Goal: Task Accomplishment & Management: Use online tool/utility

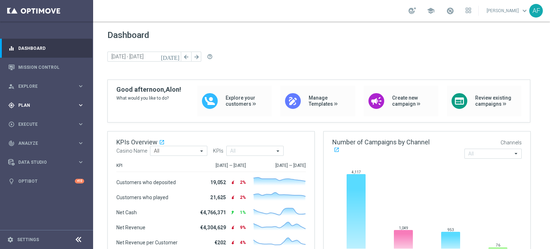
click at [61, 105] on span "Plan" at bounding box center [47, 105] width 59 height 4
click at [30, 150] on link "Streams" at bounding box center [47, 152] width 56 height 6
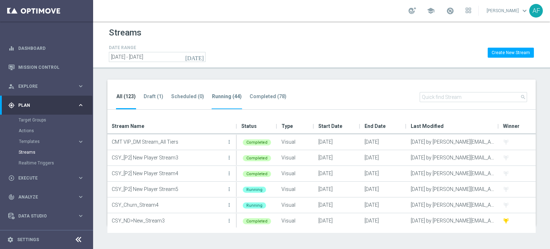
click at [219, 93] on li "Running (44)" at bounding box center [226, 100] width 30 height 17
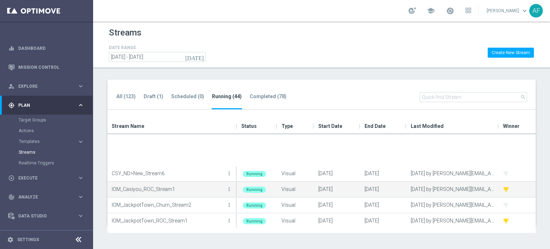
scroll to position [36, 0]
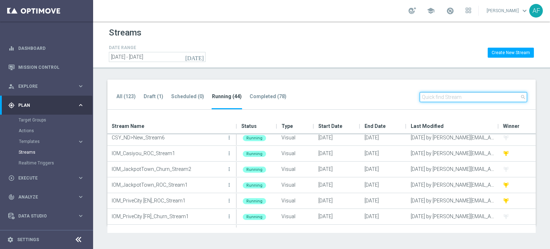
click at [430, 96] on input "text" at bounding box center [472, 97] width 107 height 10
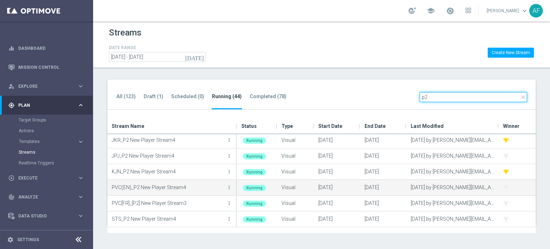
scroll to position [33, 0]
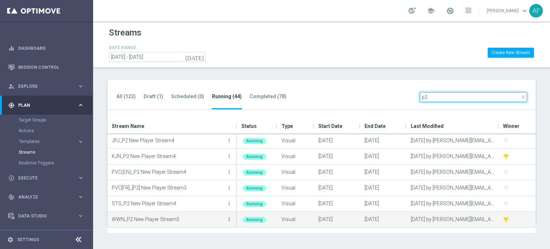
type input "p2"
click at [228, 220] on icon "more_vert" at bounding box center [229, 219] width 6 height 6
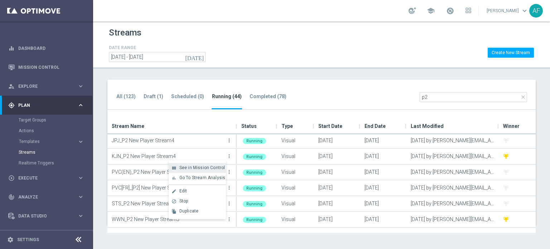
click at [202, 168] on span "See in Mission Control" at bounding box center [202, 167] width 46 height 5
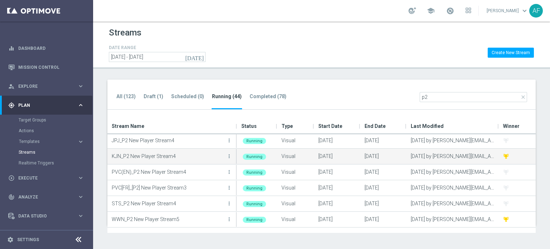
scroll to position [0, 0]
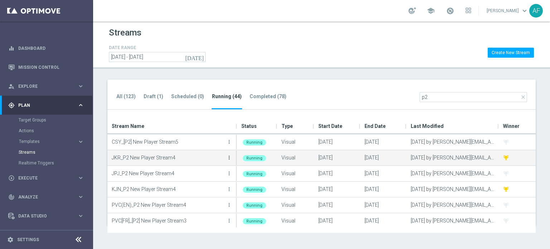
click at [229, 156] on icon "more_vert" at bounding box center [229, 158] width 6 height 6
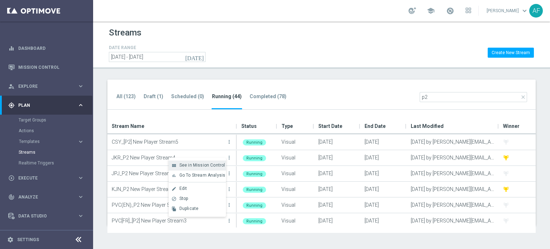
click at [198, 162] on div "view_module See in Mission Control" at bounding box center [196, 165] width 57 height 10
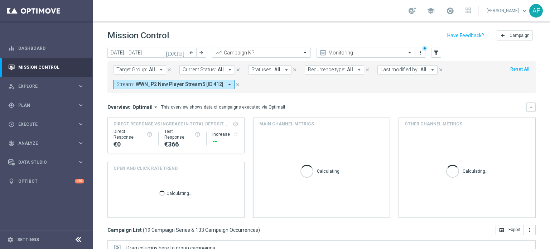
click at [181, 53] on icon "[DATE]" at bounding box center [175, 52] width 19 height 6
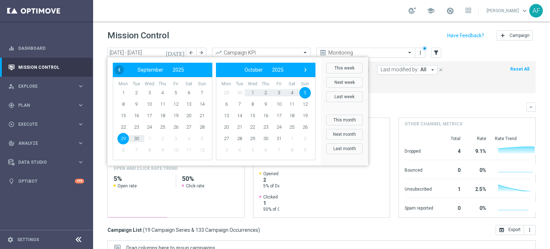
click at [120, 68] on span "‹" at bounding box center [118, 69] width 9 height 9
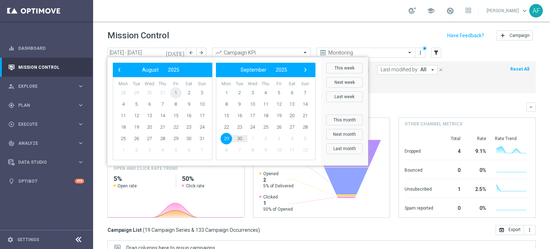
click at [174, 90] on span "1" at bounding box center [175, 92] width 11 height 11
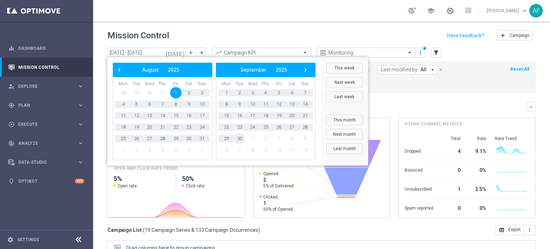
click at [240, 138] on span "30" at bounding box center [239, 138] width 11 height 11
type input "[DATE] - [DATE]"
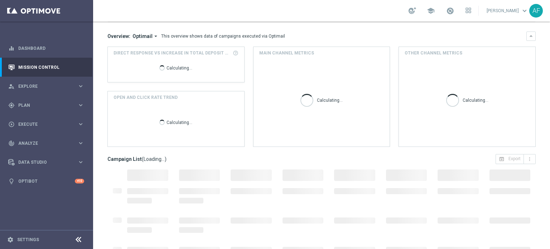
scroll to position [72, 0]
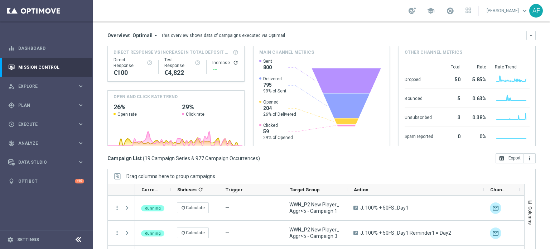
drag, startPoint x: 411, startPoint y: 189, endPoint x: 483, endPoint y: 181, distance: 72.7
click at [483, 181] on div "Drag columns here to group campaigns Drag here to set column labels" at bounding box center [321, 230] width 428 height 125
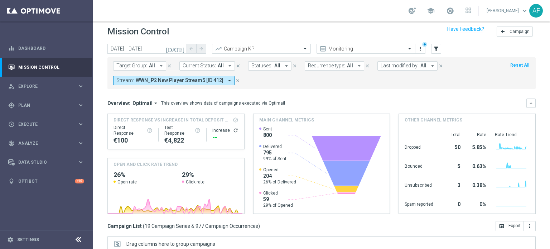
scroll to position [0, 0]
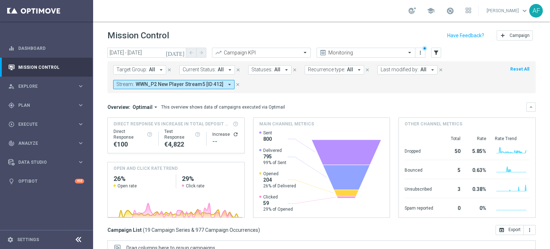
click at [182, 53] on icon "[DATE]" at bounding box center [175, 52] width 19 height 6
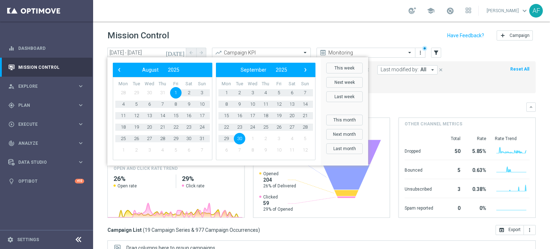
click at [248, 35] on div "Mission Control add Campaign" at bounding box center [321, 36] width 428 height 14
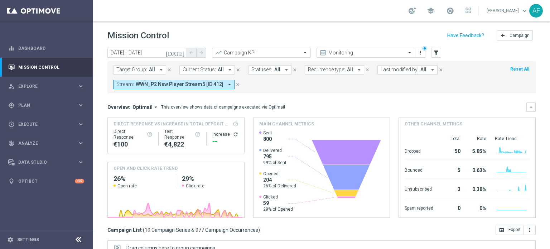
click at [153, 71] on span "All" at bounding box center [152, 70] width 6 height 6
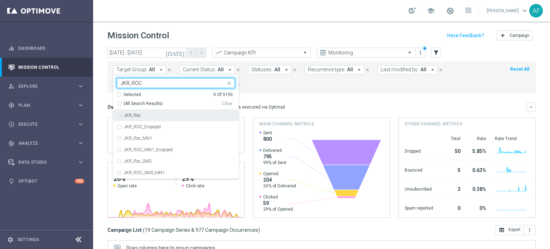
click at [160, 111] on div "JKR_Roc" at bounding box center [176, 114] width 118 height 11
type input "JKR_ROC"
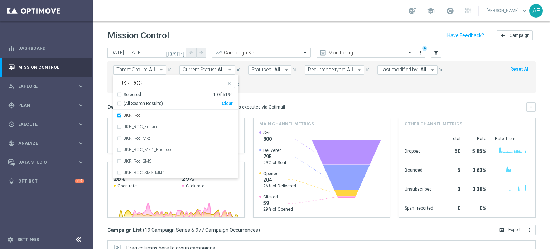
click at [274, 94] on mini-dashboard "Overview: Optimail arrow_drop_down This overview shows data of campaigns execut…" at bounding box center [321, 159] width 428 height 132
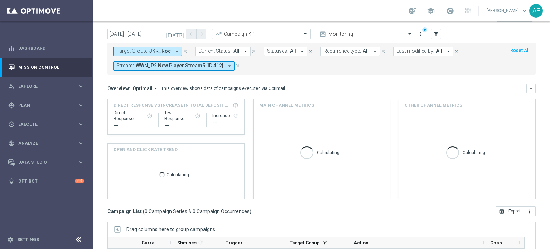
scroll to position [4, 0]
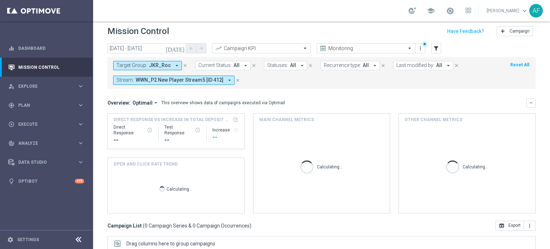
click at [226, 78] on icon "arrow_drop_down" at bounding box center [229, 80] width 6 height 6
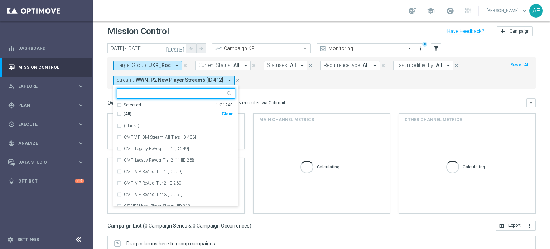
click at [132, 103] on div "Selected" at bounding box center [132, 105] width 18 height 6
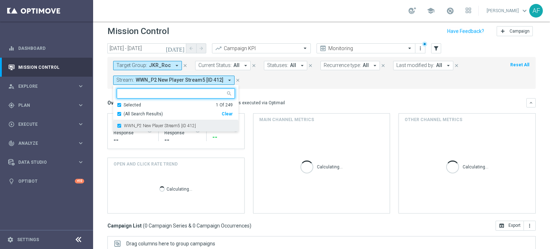
click at [133, 123] on label "WWN_P2 New Player Stream5 [ID 412]" at bounding box center [160, 125] width 72 height 4
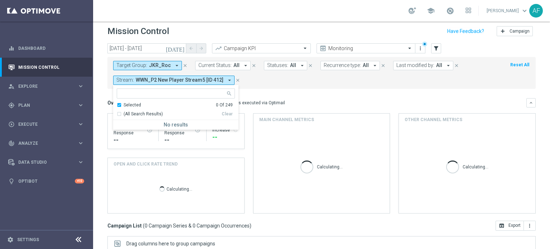
click at [308, 103] on div "Overview: Optimail arrow_drop_down This overview shows data of campaigns execut…" at bounding box center [316, 102] width 419 height 6
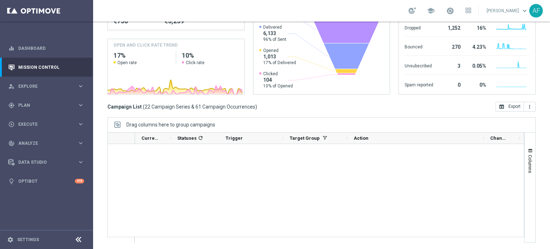
scroll to position [0, 0]
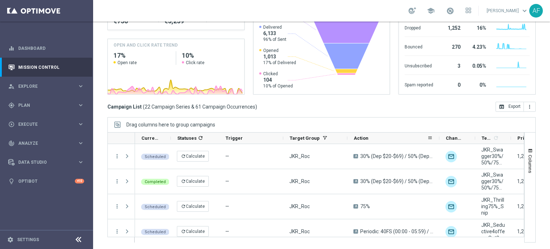
drag, startPoint x: 482, startPoint y: 138, endPoint x: 438, endPoint y: 143, distance: 44.6
click at [438, 143] on div at bounding box center [315, 187] width 416 height 110
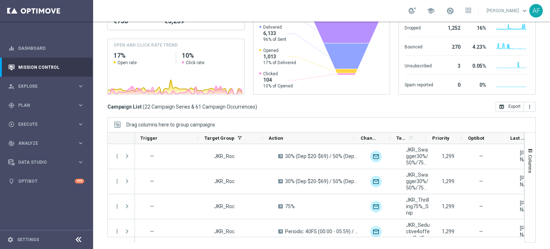
scroll to position [0, 89]
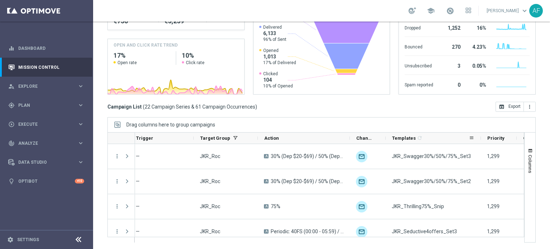
drag, startPoint x: 420, startPoint y: 138, endPoint x: 479, endPoint y: 137, distance: 59.4
click at [479, 137] on div at bounding box center [480, 137] width 3 height 11
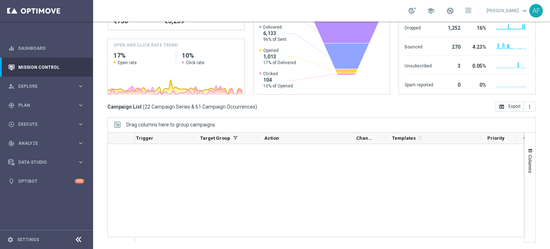
scroll to position [0, 0]
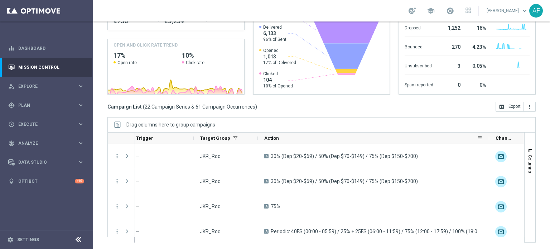
drag, startPoint x: 349, startPoint y: 138, endPoint x: 464, endPoint y: 148, distance: 115.2
click at [487, 142] on div at bounding box center [488, 137] width 3 height 11
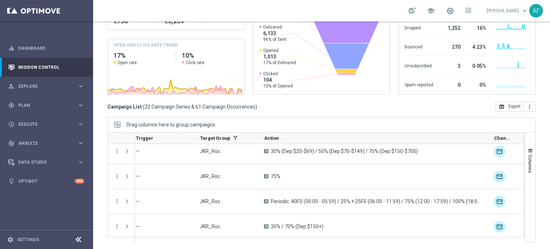
scroll to position [34, 0]
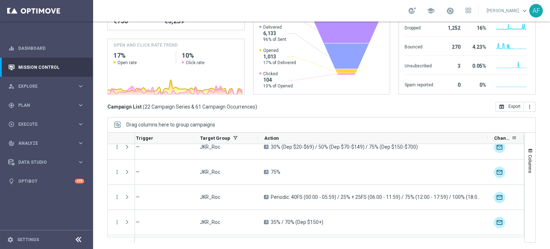
click at [487, 138] on div "Channel" at bounding box center [505, 137] width 36 height 11
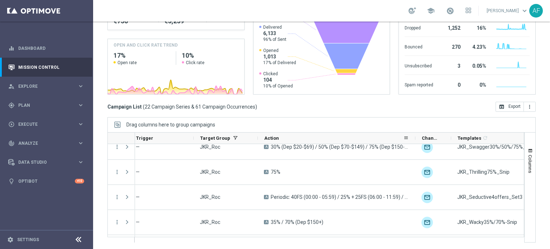
drag, startPoint x: 487, startPoint y: 138, endPoint x: 414, endPoint y: 138, distance: 72.3
click at [414, 138] on div at bounding box center [415, 137] width 3 height 11
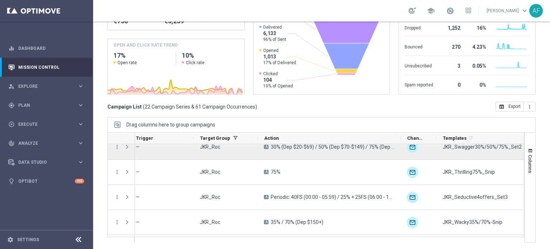
drag, startPoint x: 415, startPoint y: 140, endPoint x: 400, endPoint y: 143, distance: 15.1
click at [400, 143] on div at bounding box center [315, 187] width 416 height 110
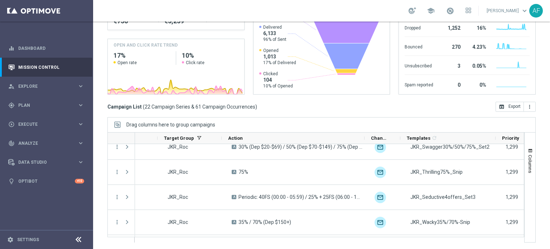
scroll to position [0, 136]
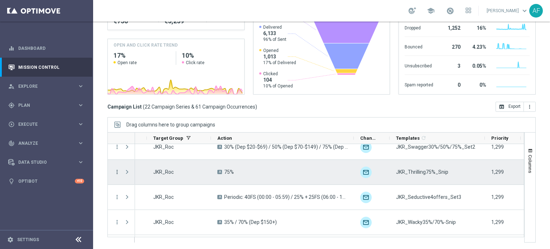
click at [114, 172] on icon "more_vert" at bounding box center [117, 171] width 6 height 6
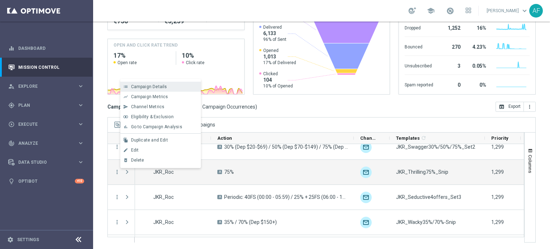
click at [153, 86] on span "Campaign Details" at bounding box center [149, 86] width 36 height 5
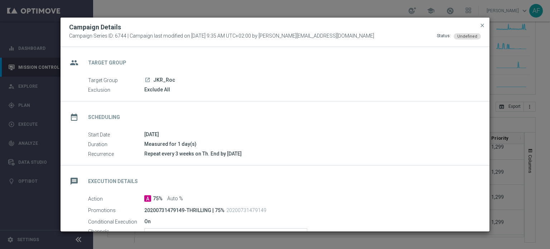
scroll to position [107, 0]
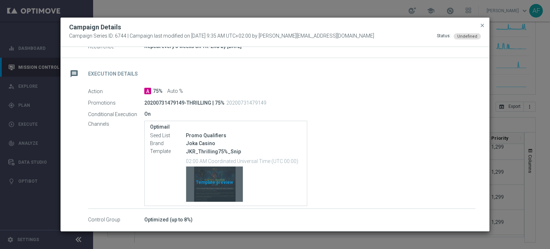
click at [210, 191] on div "Template preview" at bounding box center [214, 183] width 57 height 35
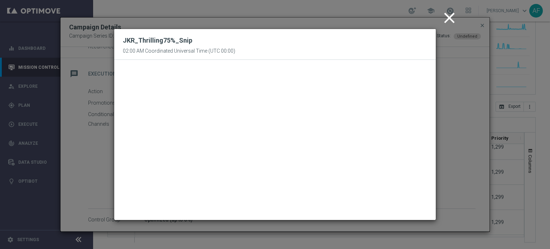
click at [451, 16] on icon "close" at bounding box center [449, 18] width 18 height 18
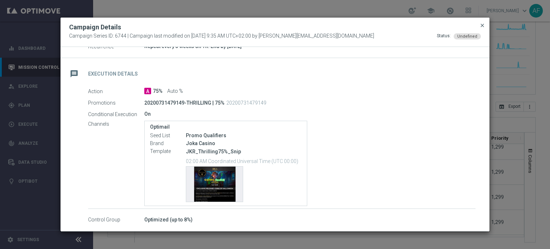
click at [481, 25] on span "close" at bounding box center [482, 26] width 6 height 6
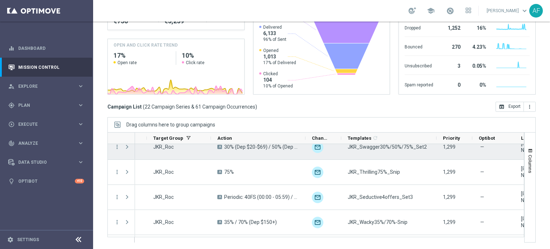
drag, startPoint x: 353, startPoint y: 138, endPoint x: 304, endPoint y: 152, distance: 50.3
click at [304, 152] on div at bounding box center [315, 187] width 416 height 110
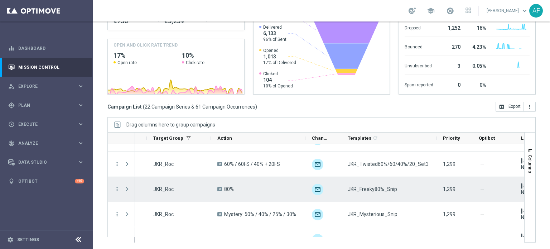
scroll to position [143, 0]
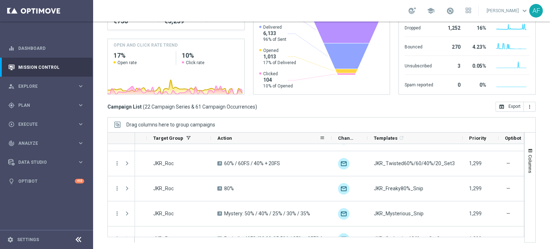
drag, startPoint x: 304, startPoint y: 137, endPoint x: 323, endPoint y: 146, distance: 21.1
click at [330, 139] on div at bounding box center [331, 137] width 3 height 11
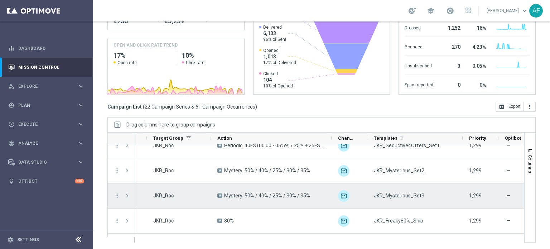
scroll to position [322, 0]
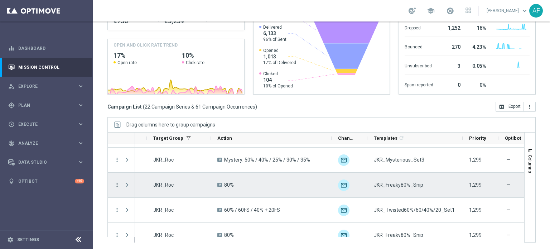
click at [118, 183] on icon "more_vert" at bounding box center [117, 184] width 6 height 6
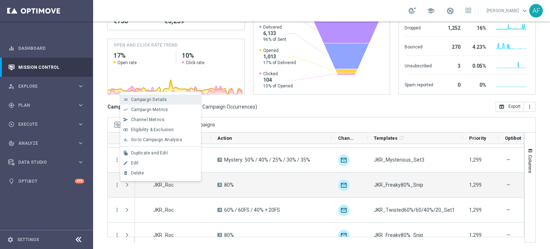
click at [150, 101] on span "Campaign Details" at bounding box center [149, 99] width 36 height 5
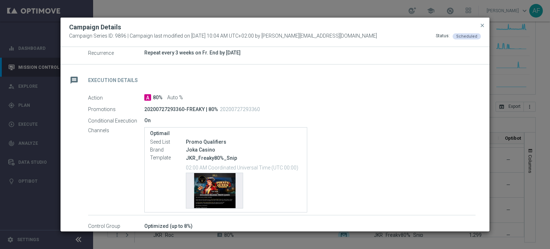
scroll to position [107, 0]
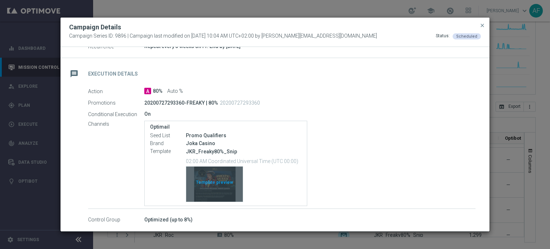
click at [218, 175] on div "Template preview" at bounding box center [214, 183] width 57 height 35
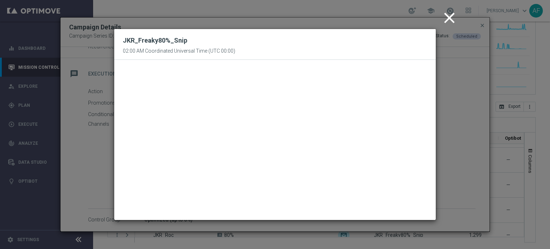
click at [444, 19] on icon "close" at bounding box center [449, 18] width 18 height 18
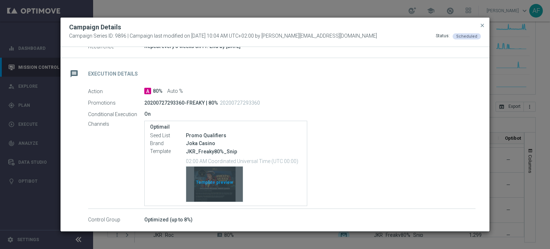
click at [210, 184] on div "Template preview" at bounding box center [214, 183] width 57 height 35
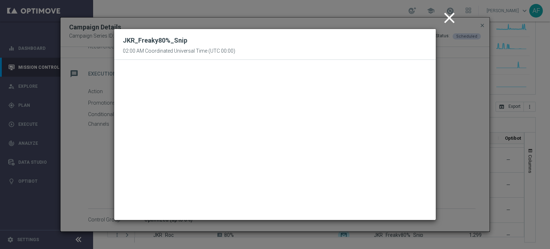
click at [448, 18] on icon "close" at bounding box center [449, 18] width 18 height 18
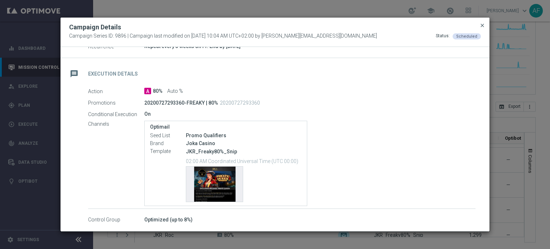
click at [482, 24] on span "close" at bounding box center [482, 26] width 6 height 6
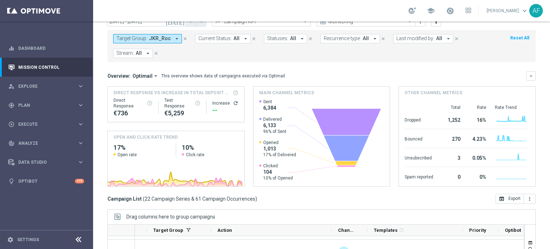
scroll to position [0, 0]
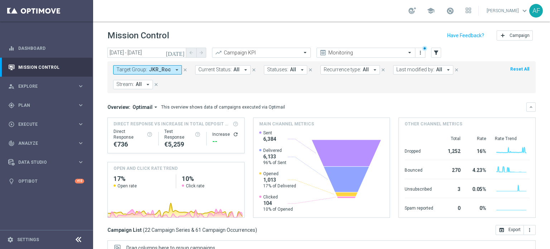
click at [163, 68] on span "JKR_Roc" at bounding box center [160, 70] width 22 height 6
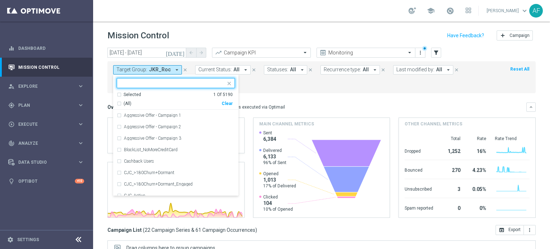
click at [136, 94] on div "Selected" at bounding box center [132, 95] width 18 height 6
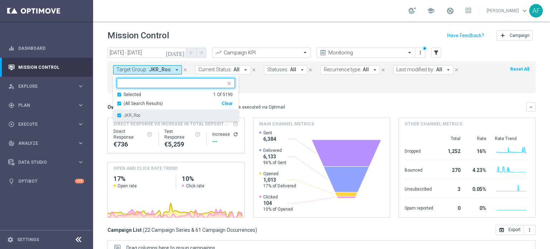
click at [136, 113] on label "JKR_Roc" at bounding box center [132, 115] width 17 height 4
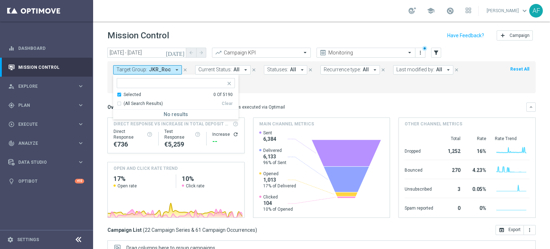
click at [139, 80] on input "text" at bounding box center [173, 83] width 105 height 6
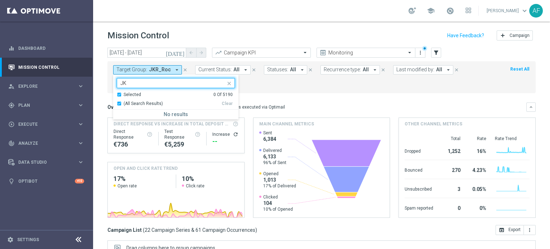
type input "J"
drag, startPoint x: 316, startPoint y: 102, endPoint x: 153, endPoint y: 70, distance: 165.8
click at [316, 102] on div "Overview: Optimail arrow_drop_down This overview shows data of campaigns execut…" at bounding box center [321, 106] width 428 height 9
click at [153, 70] on button "Target Group: JKR_Roc arrow_drop_down" at bounding box center [147, 69] width 69 height 9
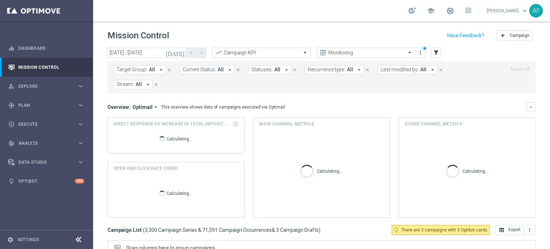
click at [154, 69] on button "Target Group: All arrow_drop_down" at bounding box center [139, 69] width 53 height 9
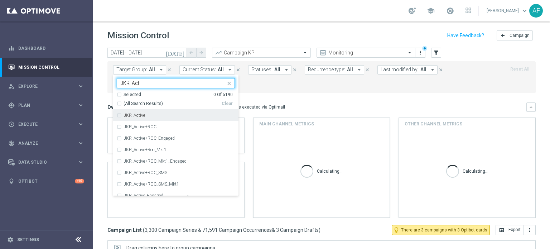
click at [155, 115] on div "JKR_Active" at bounding box center [179, 115] width 111 height 4
type input "JKR_Act"
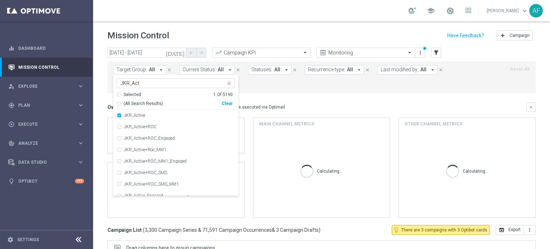
click at [305, 101] on mini-dashboard "Overview: Optimail arrow_drop_down This overview shows data of campaigns execut…" at bounding box center [321, 159] width 428 height 132
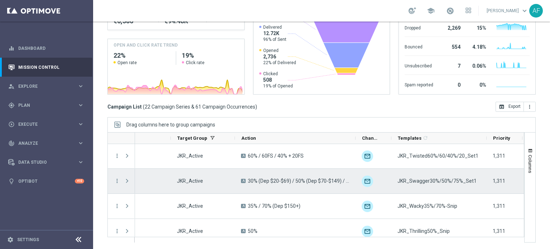
scroll to position [315, 0]
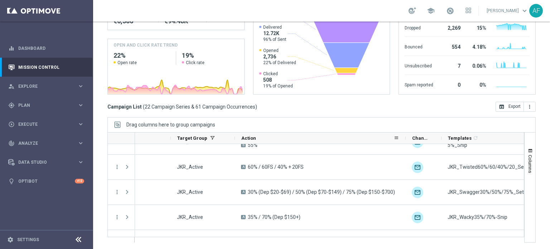
drag, startPoint x: 355, startPoint y: 137, endPoint x: 395, endPoint y: 141, distance: 41.0
click at [404, 141] on div at bounding box center [405, 137] width 3 height 11
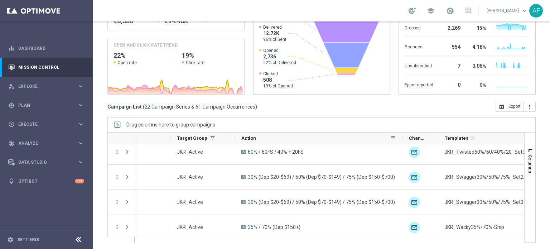
scroll to position [136, 0]
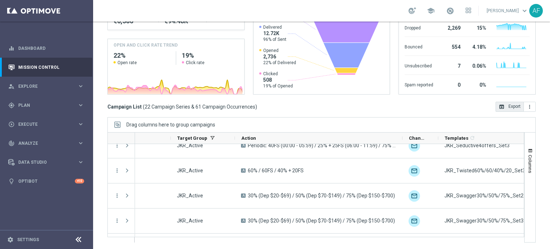
click at [505, 106] on button "open_in_browser Export" at bounding box center [509, 107] width 28 height 10
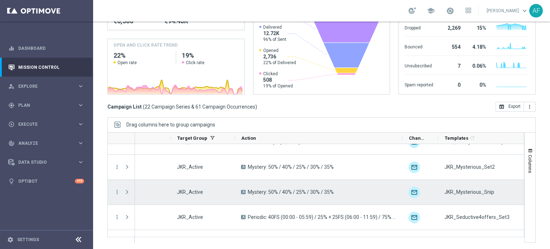
scroll to position [0, 0]
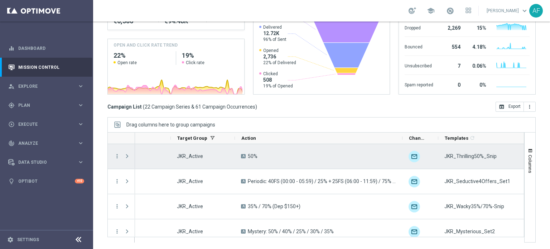
click at [113, 155] on div "more_vert" at bounding box center [114, 156] width 13 height 25
click at [117, 156] on icon "more_vert" at bounding box center [117, 156] width 6 height 6
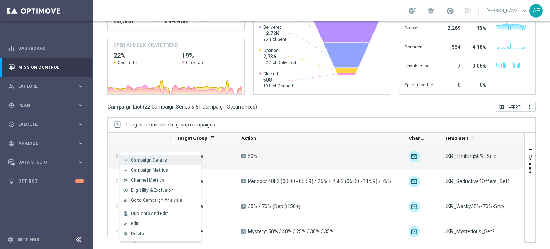
click at [143, 162] on div "list Campaign Details" at bounding box center [160, 160] width 80 height 10
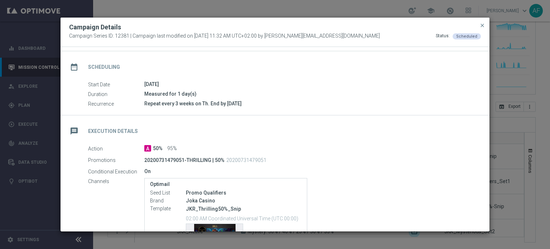
scroll to position [72, 0]
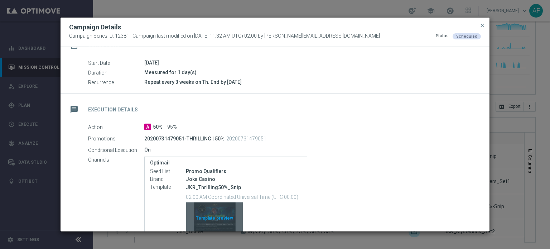
click at [220, 211] on div "Template preview" at bounding box center [214, 219] width 57 height 35
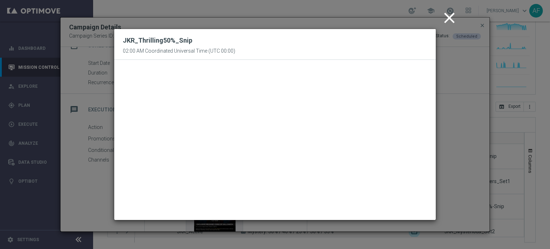
drag, startPoint x: 446, startPoint y: 18, endPoint x: 479, endPoint y: 20, distance: 33.3
click at [447, 18] on icon "close" at bounding box center [449, 18] width 18 height 18
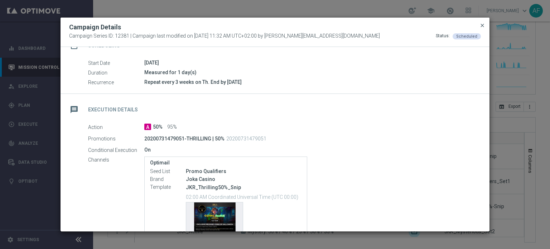
click at [483, 26] on span "close" at bounding box center [482, 26] width 6 height 6
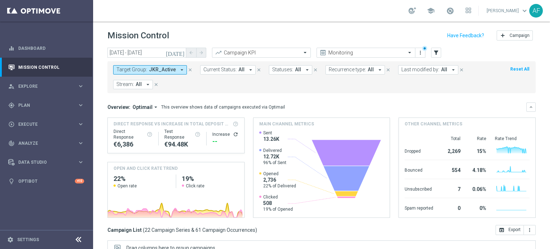
click at [162, 69] on span "JKR_Active" at bounding box center [162, 70] width 27 height 6
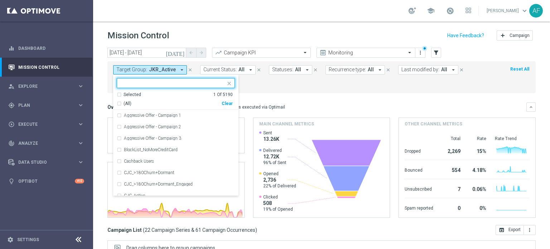
click at [135, 94] on div "Selected" at bounding box center [132, 95] width 18 height 6
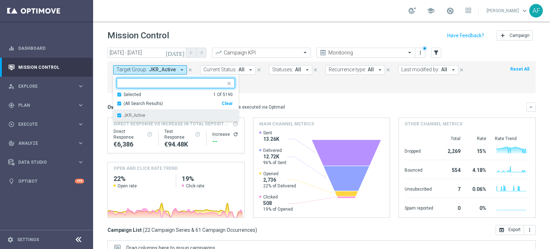
click at [133, 115] on label "JKR_Active" at bounding box center [134, 115] width 21 height 4
click at [143, 83] on input "text" at bounding box center [173, 83] width 105 height 6
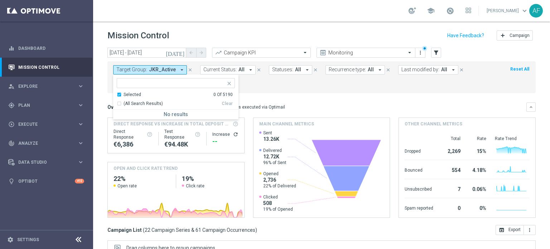
click at [127, 91] on ng-select "Selected 0 Of 5190 (All Search Results) Clear No results" at bounding box center [175, 98] width 125 height 41
click at [135, 93] on div "Selected" at bounding box center [132, 95] width 18 height 6
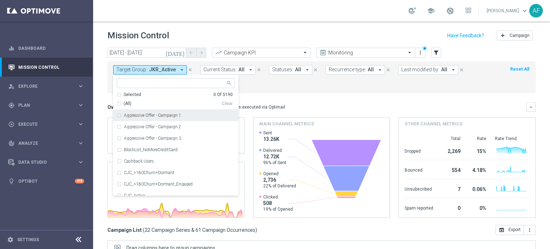
click at [262, 90] on div "Target Group: JKR_Active arrow_drop_down Selected 0 Of 5190 (All) Clear Aggress…" at bounding box center [321, 77] width 428 height 32
click at [143, 71] on span "Target Group:" at bounding box center [131, 70] width 31 height 6
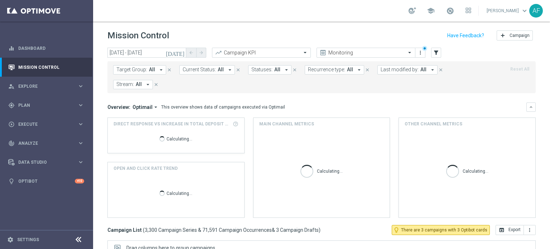
click at [147, 70] on button "Target Group: All arrow_drop_down" at bounding box center [139, 69] width 53 height 9
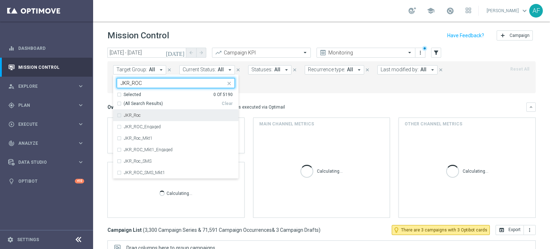
click at [155, 115] on div "JKR_Roc" at bounding box center [179, 115] width 111 height 4
type input "JKR_ROC"
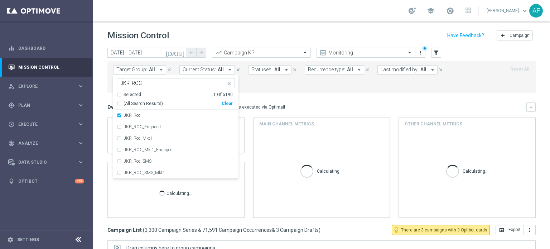
click at [291, 101] on mini-dashboard "Overview: Optimail arrow_drop_down This overview shows data of campaigns execut…" at bounding box center [321, 159] width 428 height 132
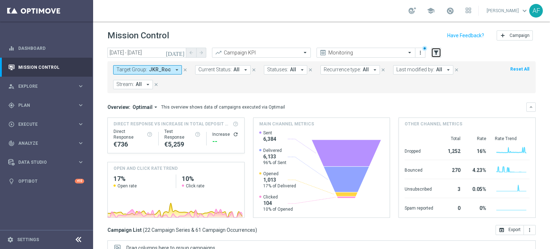
click at [436, 52] on icon "filter_alt" at bounding box center [436, 52] width 6 height 6
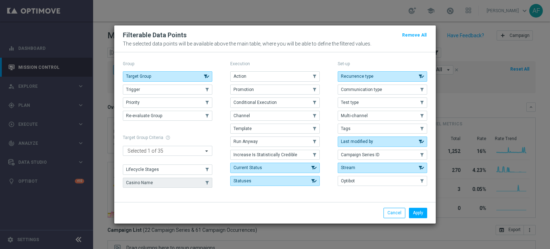
click at [174, 181] on button "Casino Name" at bounding box center [167, 182] width 89 height 10
click at [418, 211] on button "Apply" at bounding box center [418, 212] width 18 height 10
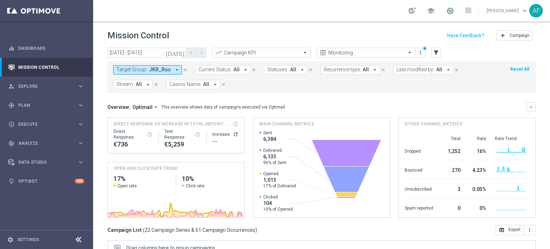
click at [203, 82] on span "All" at bounding box center [206, 84] width 6 height 6
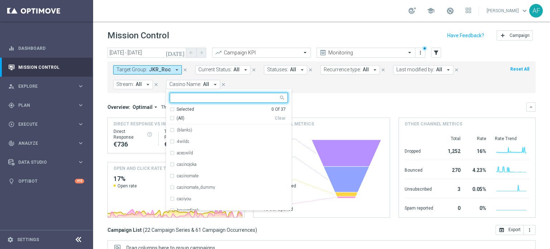
click at [313, 96] on mini-dashboard "Overview: Optimail arrow_drop_down This overview shows data of campaigns execut…" at bounding box center [321, 159] width 428 height 132
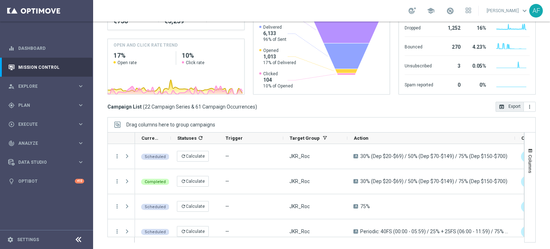
click at [509, 105] on button "open_in_browser Export" at bounding box center [509, 107] width 28 height 10
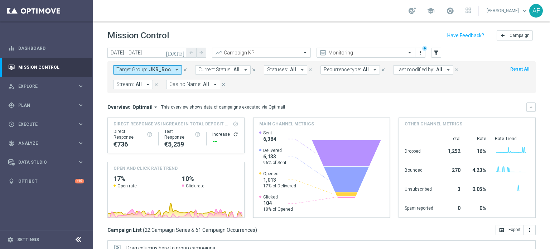
click at [168, 68] on button "Target Group: JKR_Roc arrow_drop_down" at bounding box center [147, 69] width 69 height 9
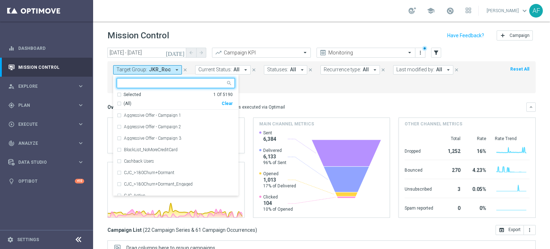
click at [159, 71] on span "JKR_Roc" at bounding box center [160, 70] width 22 height 6
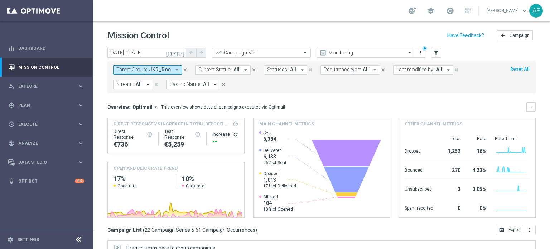
click at [158, 71] on span "JKR_Roc" at bounding box center [160, 70] width 22 height 6
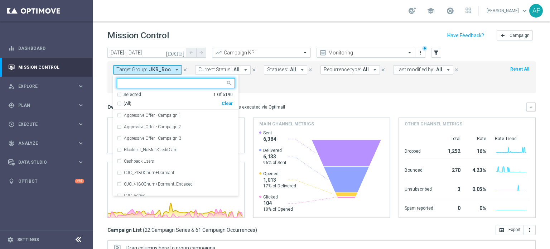
click at [136, 92] on div "Selected" at bounding box center [132, 95] width 18 height 6
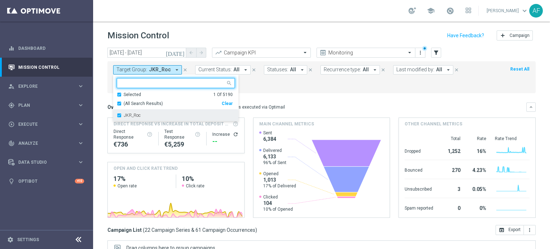
click at [140, 114] on label "JKR_Roc" at bounding box center [132, 115] width 17 height 4
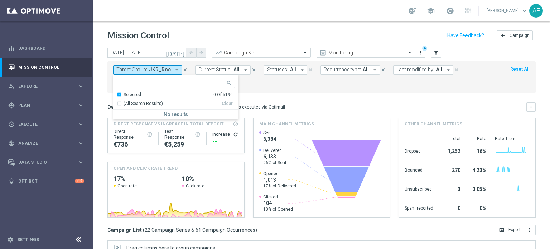
click at [298, 94] on mini-dashboard "Overview: Optimail arrow_drop_down This overview shows data of campaigns execut…" at bounding box center [321, 159] width 428 height 132
click at [155, 70] on button "Target Group: JKR_Roc arrow_drop_down" at bounding box center [147, 69] width 69 height 9
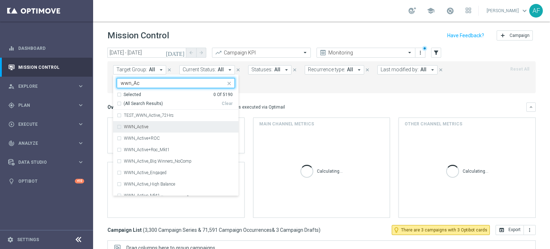
click at [187, 127] on div "WWN_Active" at bounding box center [179, 126] width 111 height 4
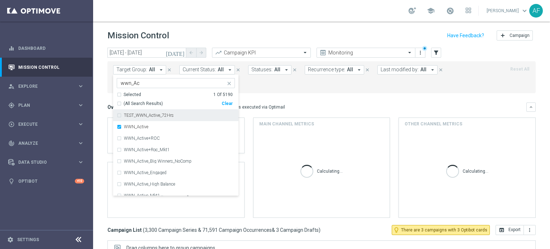
click at [160, 83] on input "wwn_Ac" at bounding box center [173, 83] width 105 height 6
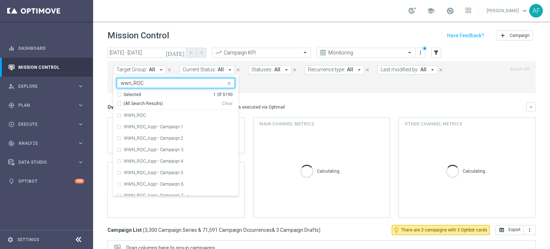
type input "wwn_ROC"
click at [296, 92] on div "Target Group: All arrow_drop_down WWN_Active wwn_ROC Selected 1 Of 5190 (All Se…" at bounding box center [321, 77] width 428 height 32
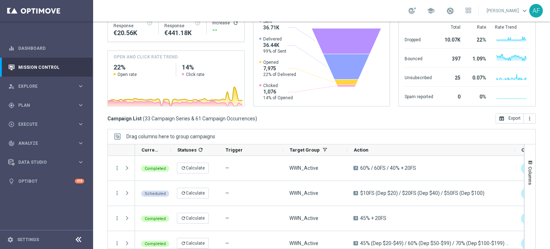
scroll to position [123, 0]
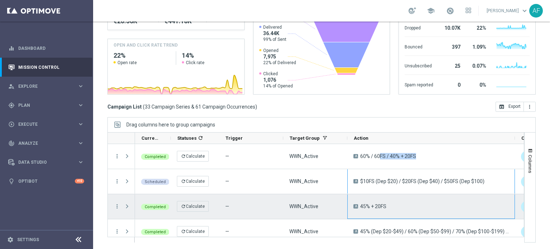
drag, startPoint x: 363, startPoint y: 155, endPoint x: 404, endPoint y: 210, distance: 69.1
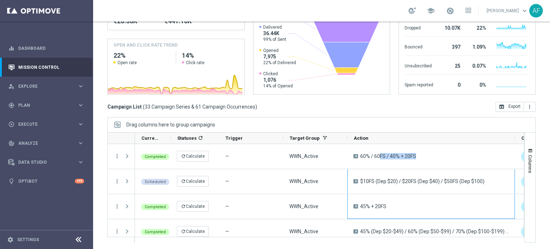
click at [418, 122] on div "Drag columns here to group campaigns" at bounding box center [321, 124] width 428 height 15
click at [479, 119] on div "Drag columns here to group campaigns" at bounding box center [321, 124] width 428 height 15
click at [536, 120] on div "Mission Control add Campaign [DATE] [DATE] - [DATE] arrow_back arrow_forward Ca…" at bounding box center [321, 134] width 456 height 227
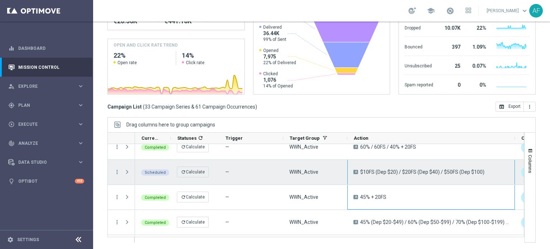
scroll to position [0, 0]
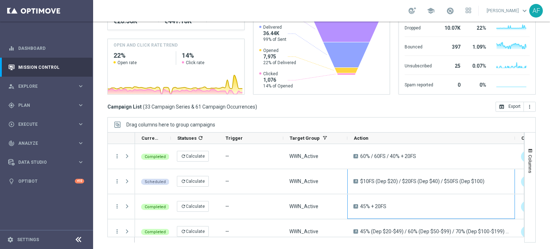
click at [375, 122] on div "Drag columns here to group campaigns" at bounding box center [321, 124] width 428 height 15
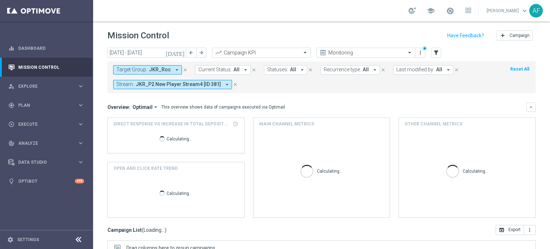
click at [200, 82] on span "JKR_P2 New Player Stream4 [ID 381]" at bounding box center [178, 84] width 85 height 6
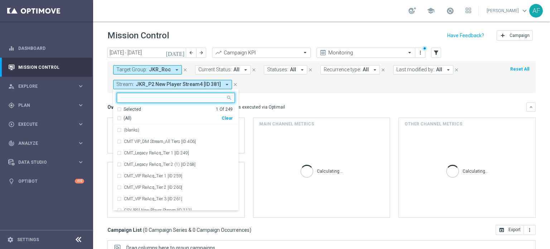
drag, startPoint x: 135, startPoint y: 110, endPoint x: 139, endPoint y: 119, distance: 9.9
click at [135, 110] on div "Selected" at bounding box center [132, 109] width 18 height 6
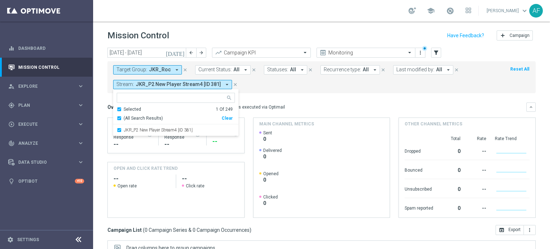
drag, startPoint x: 283, startPoint y: 86, endPoint x: 191, endPoint y: 78, distance: 93.0
click at [283, 86] on form "Target Group: JKR_Roc arrow_drop_down close Current Status: All arrow_drop_down…" at bounding box center [305, 77] width 385 height 24
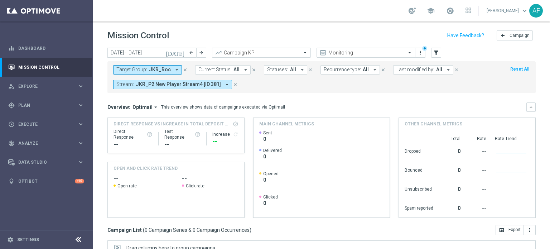
click at [167, 69] on span "JKR_Roc" at bounding box center [160, 70] width 22 height 6
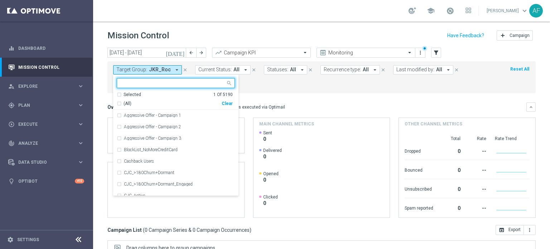
click at [137, 94] on div "Selected" at bounding box center [132, 95] width 18 height 6
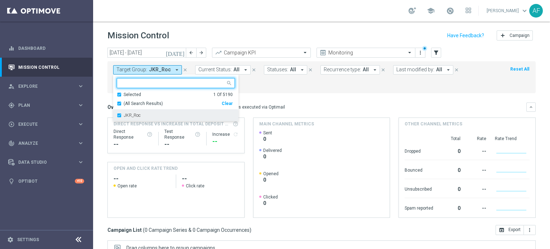
click at [136, 114] on label "JKR_Roc" at bounding box center [132, 115] width 17 height 4
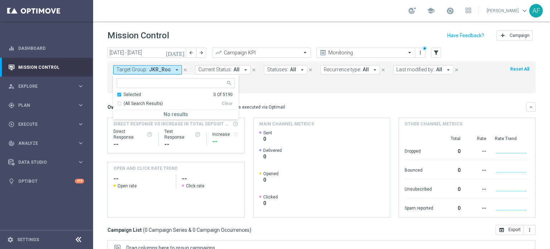
click at [295, 99] on mini-dashboard "Overview: Optimail arrow_drop_down This overview shows data of campaigns execut…" at bounding box center [321, 159] width 428 height 132
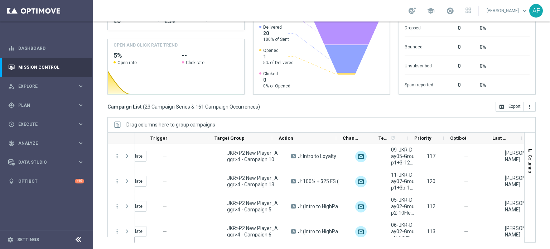
scroll to position [0, 99]
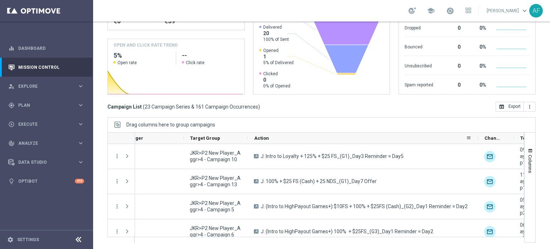
drag, startPoint x: 311, startPoint y: 138, endPoint x: 477, endPoint y: 143, distance: 166.1
click at [477, 143] on div "Action" at bounding box center [363, 137] width 230 height 11
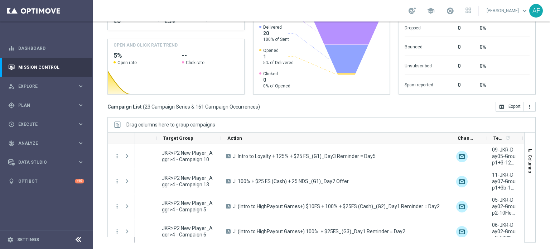
scroll to position [0, 130]
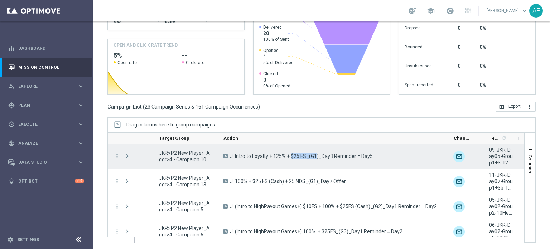
drag, startPoint x: 275, startPoint y: 155, endPoint x: 389, endPoint y: 162, distance: 114.4
click at [299, 156] on span "J: Intro to Loyalty + 125% + $25 FS_(G1)_Day3 Reminder = Day5" at bounding box center [301, 156] width 143 height 6
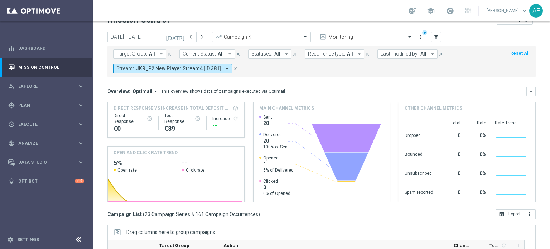
scroll to position [0, 0]
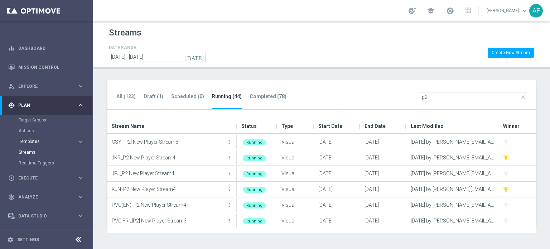
click at [34, 141] on span "Templates" at bounding box center [44, 141] width 51 height 4
click at [34, 151] on link "Optimail" at bounding box center [48, 152] width 52 height 6
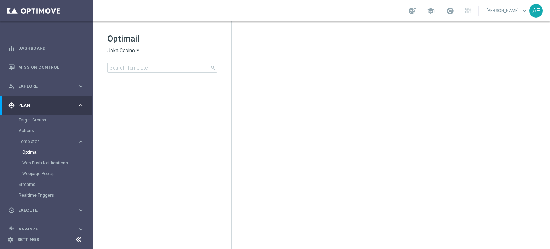
click at [130, 50] on span "Joka Casino" at bounding box center [121, 50] width 28 height 7
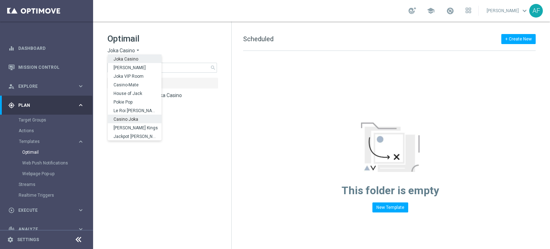
click at [137, 118] on div "Casino Joka" at bounding box center [135, 118] width 54 height 9
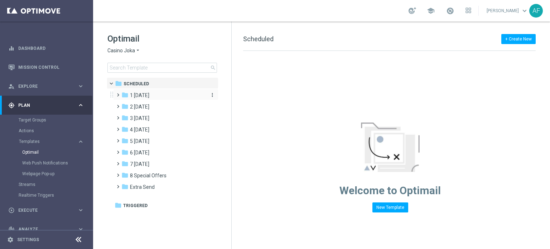
click at [149, 93] on span "1 Tuesday" at bounding box center [139, 95] width 19 height 6
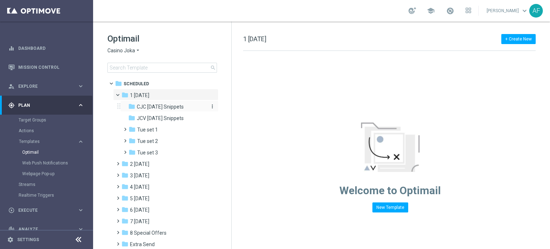
click at [154, 107] on span "CJC Tuesday Snippets" at bounding box center [160, 106] width 47 height 6
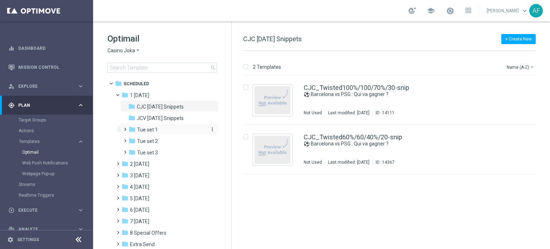
click at [155, 128] on span "Tue set 1" at bounding box center [147, 129] width 21 height 6
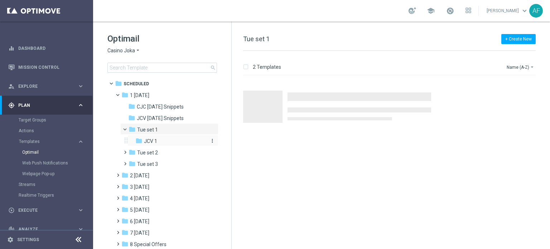
click at [158, 141] on div "folder JCV 1" at bounding box center [170, 141] width 70 height 8
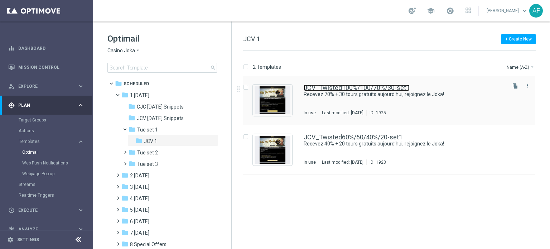
click at [319, 89] on link "JCV_Twisted100%/100/70%/30-set1" at bounding box center [356, 87] width 106 height 6
